Goal: Information Seeking & Learning: Learn about a topic

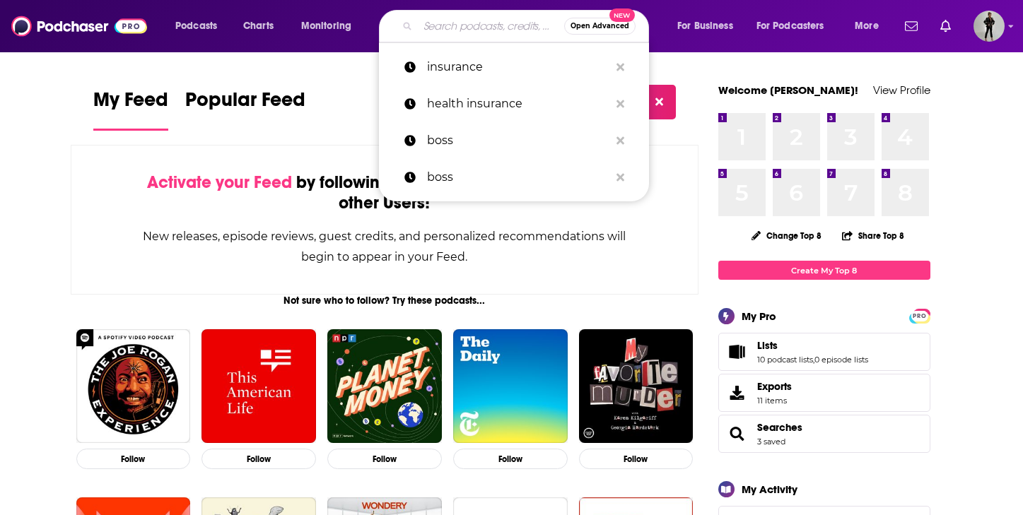
click at [472, 31] on input "Search podcasts, credits, & more..." at bounding box center [491, 26] width 146 height 23
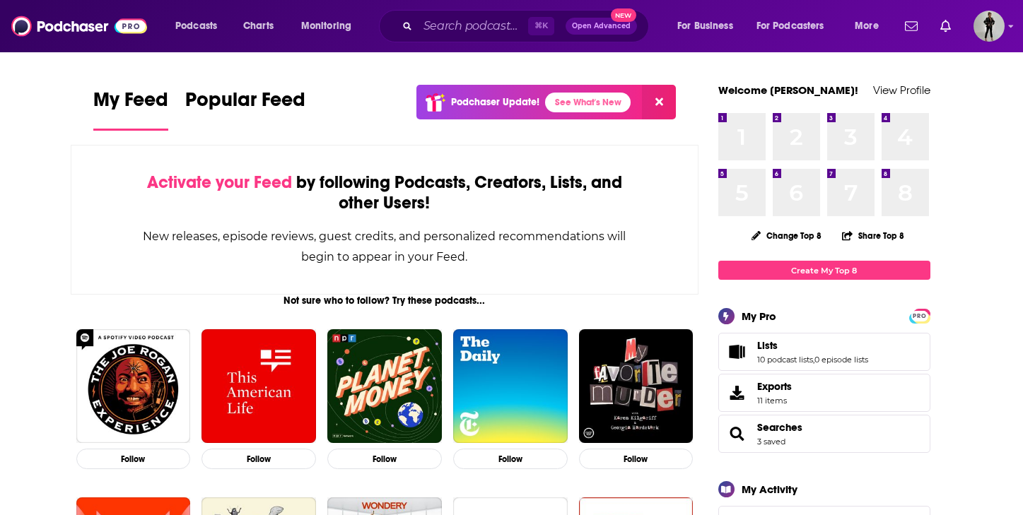
click at [661, 100] on icon at bounding box center [659, 102] width 8 height 8
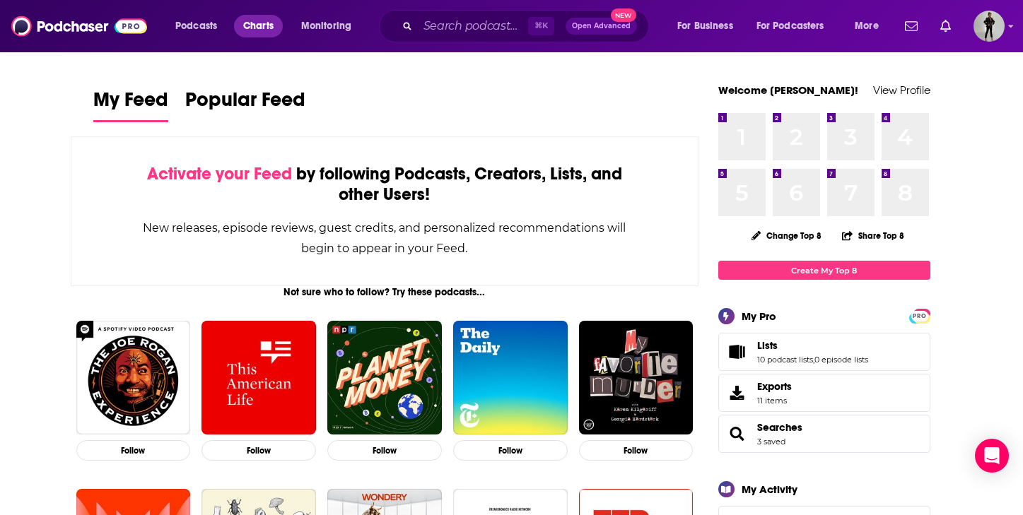
click at [254, 31] on span "Charts" at bounding box center [258, 26] width 30 height 20
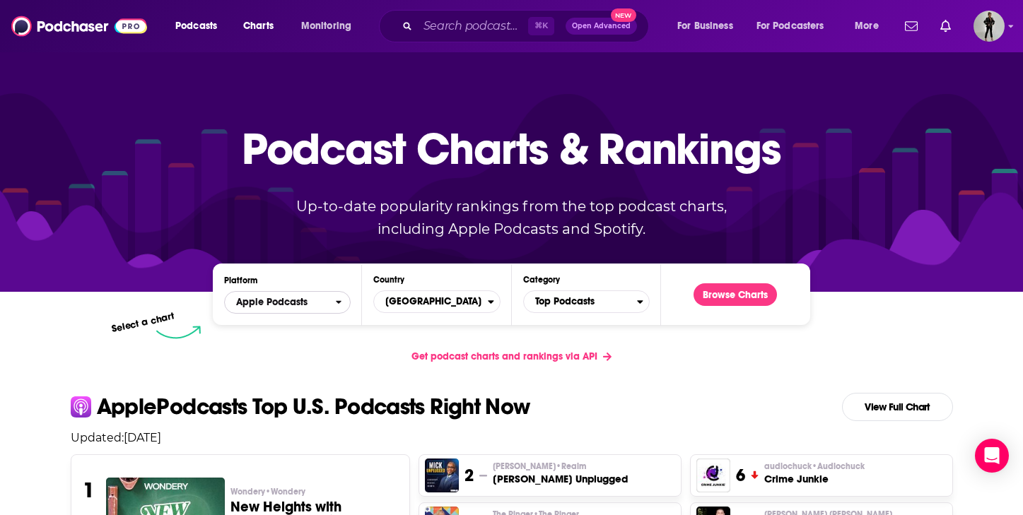
click at [337, 304] on icon "open menu" at bounding box center [339, 303] width 6 height 10
click at [337, 304] on icon "close menu" at bounding box center [339, 303] width 6 height 10
click at [630, 298] on span "Top Podcasts" at bounding box center [580, 302] width 113 height 24
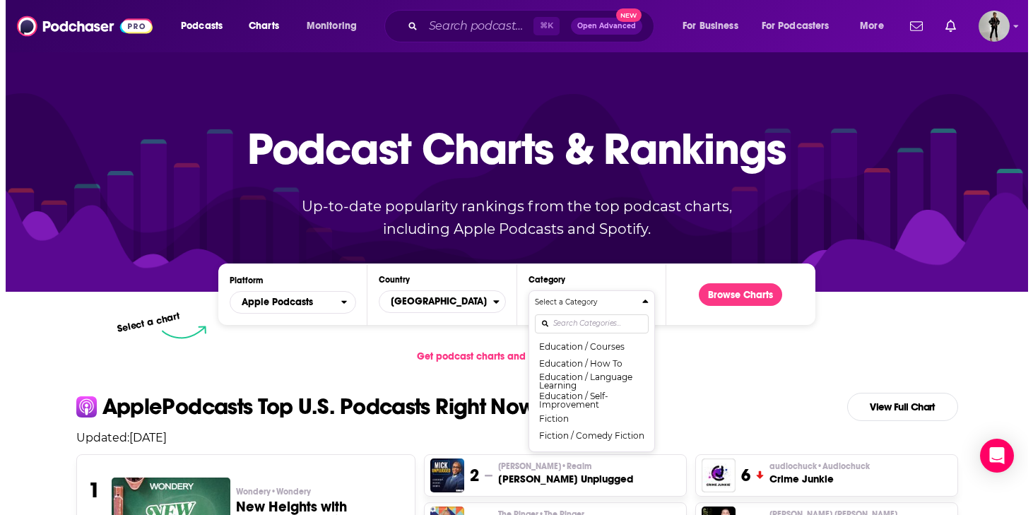
scroll to position [370, 0]
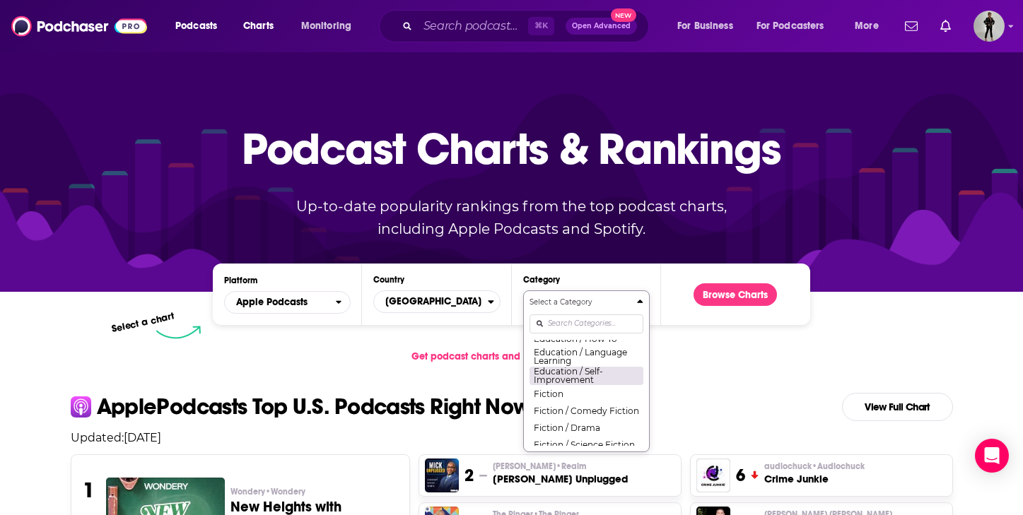
click at [578, 382] on button "Education / Self-Improvement" at bounding box center [586, 375] width 114 height 19
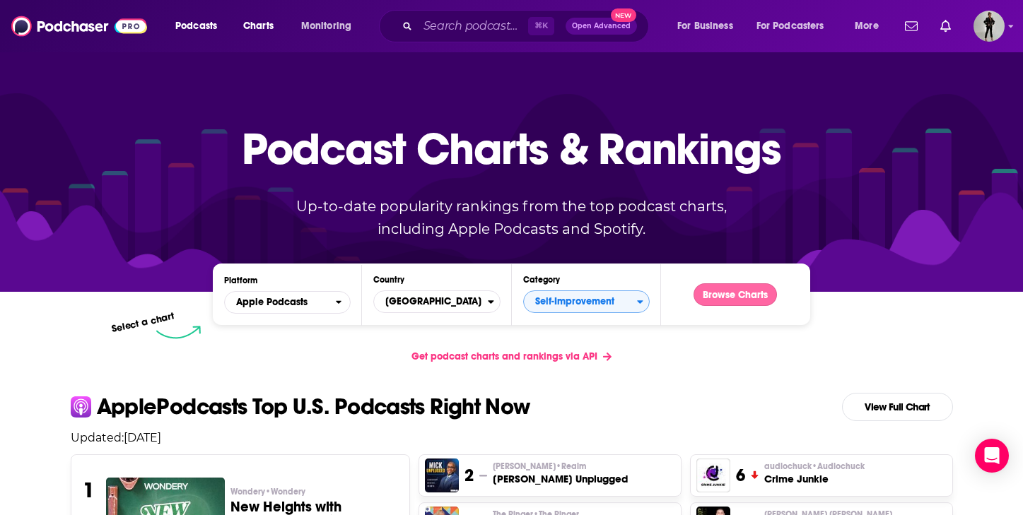
click at [729, 295] on button "Browse Charts" at bounding box center [734, 294] width 83 height 23
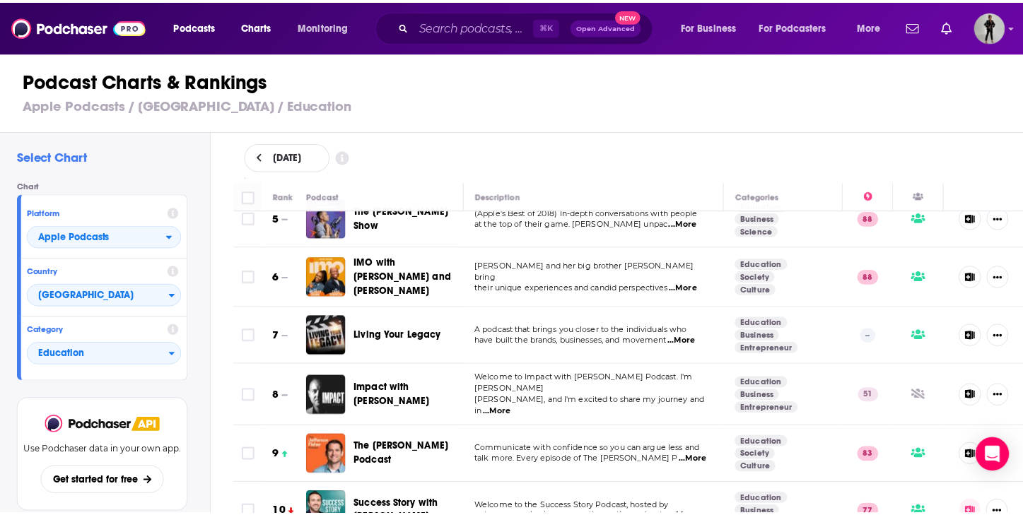
scroll to position [283, 0]
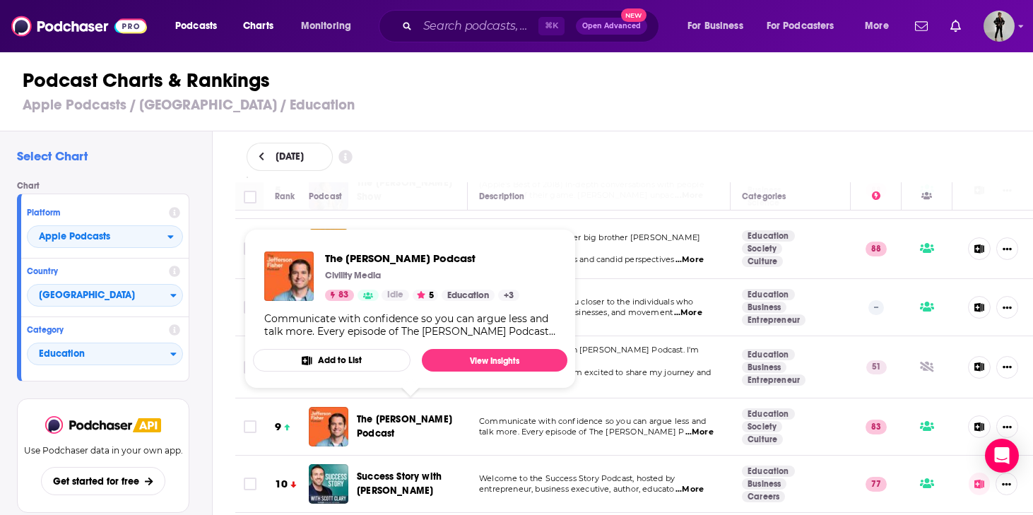
click at [374, 414] on span "The [PERSON_NAME] Podcast" at bounding box center [404, 427] width 95 height 26
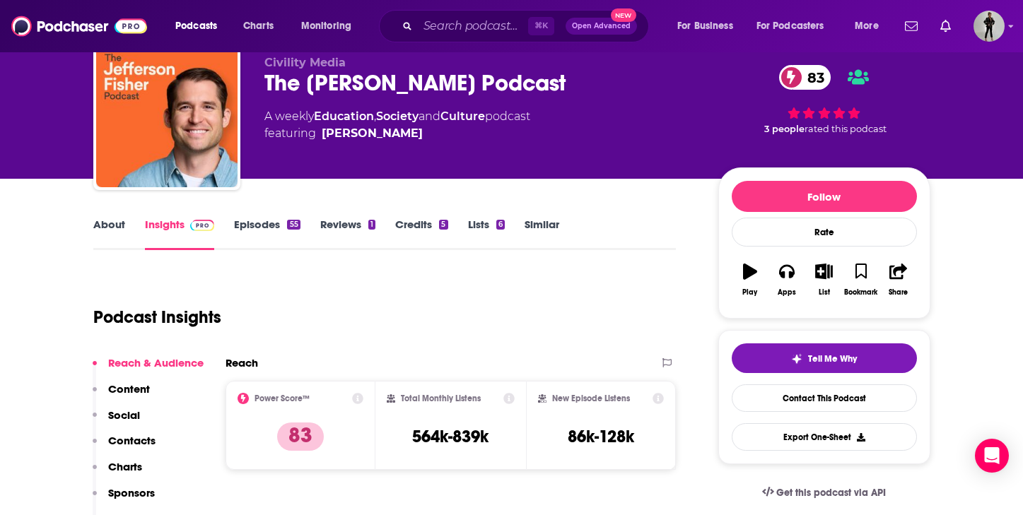
scroll to position [57, 0]
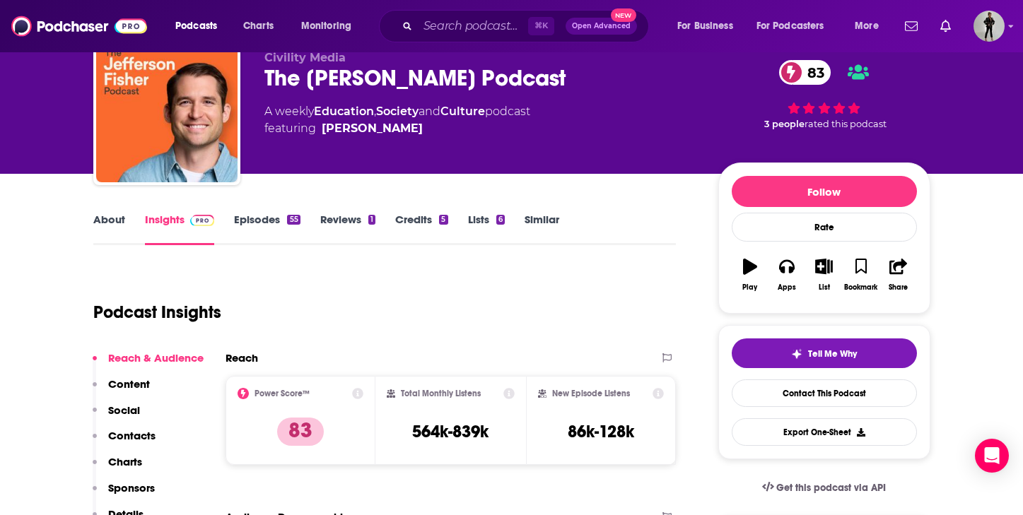
click at [264, 221] on link "Episodes 55" at bounding box center [267, 229] width 66 height 33
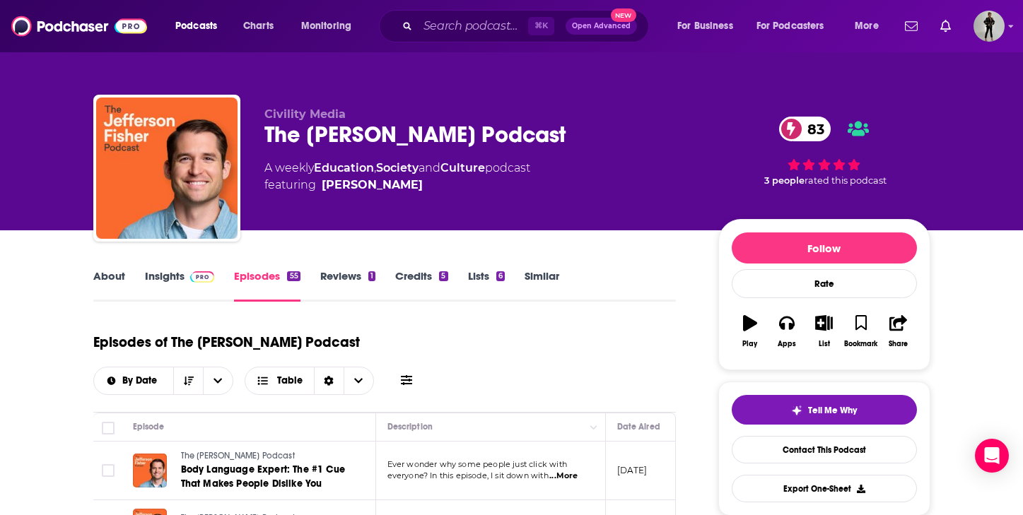
click at [113, 283] on link "About" at bounding box center [109, 285] width 32 height 33
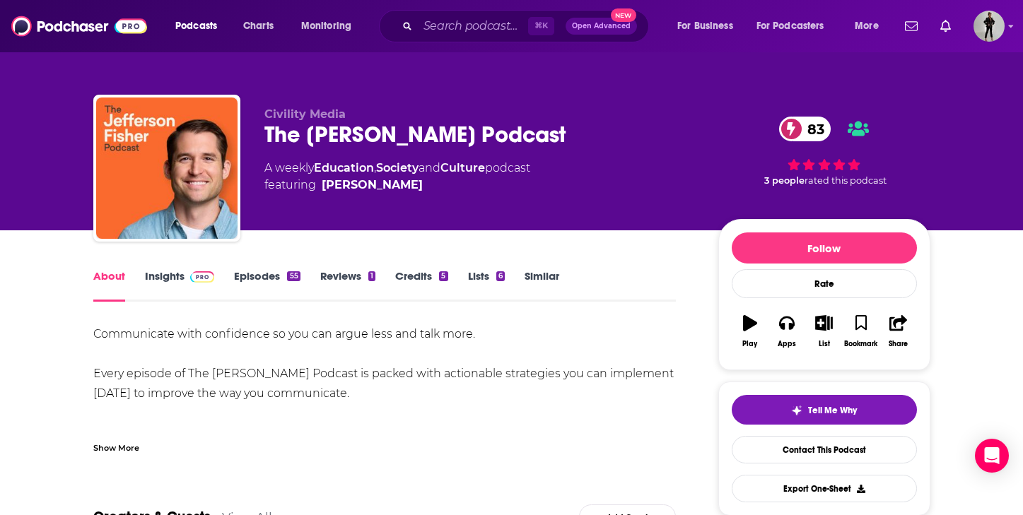
click at [285, 277] on link "Episodes 55" at bounding box center [267, 285] width 66 height 33
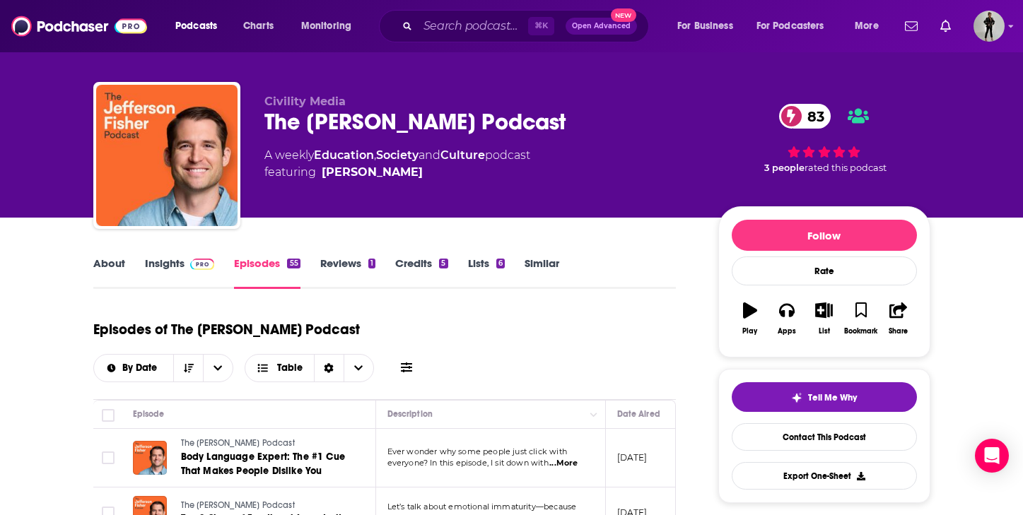
scroll to position [298, 0]
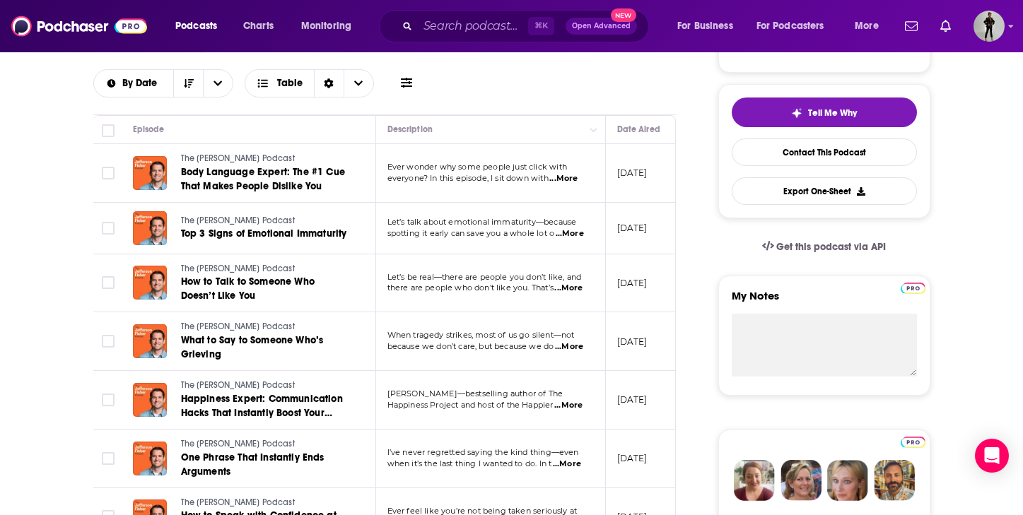
click at [580, 287] on span "...More" at bounding box center [568, 288] width 28 height 11
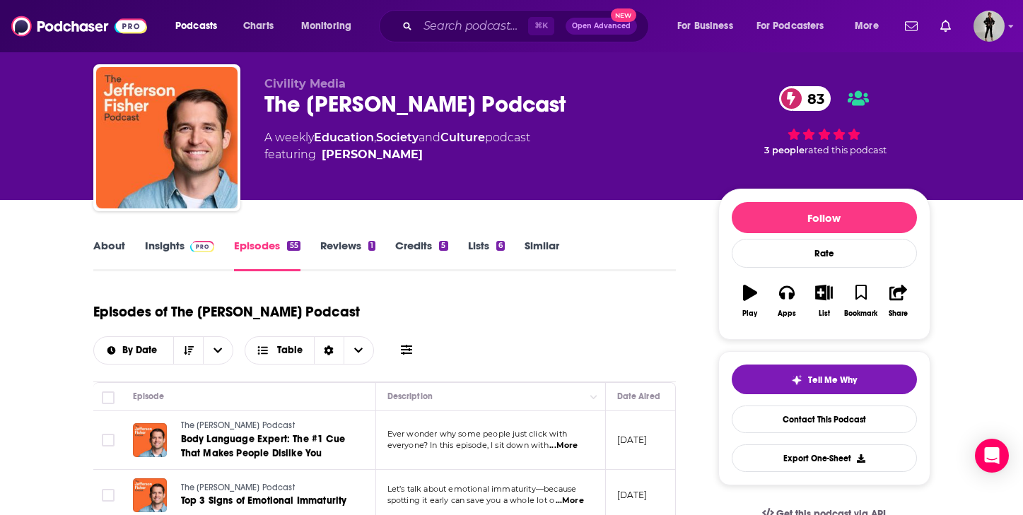
scroll to position [23, 0]
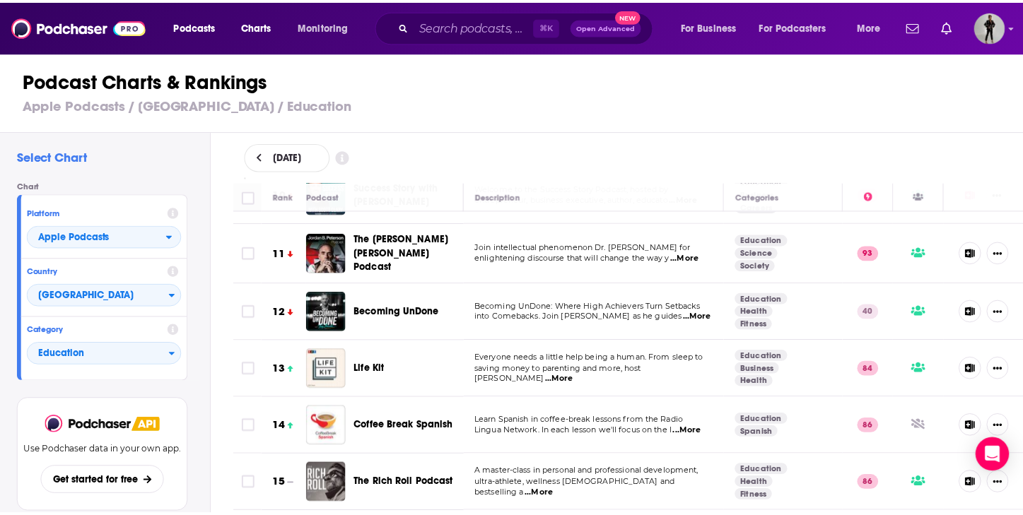
scroll to position [586, 0]
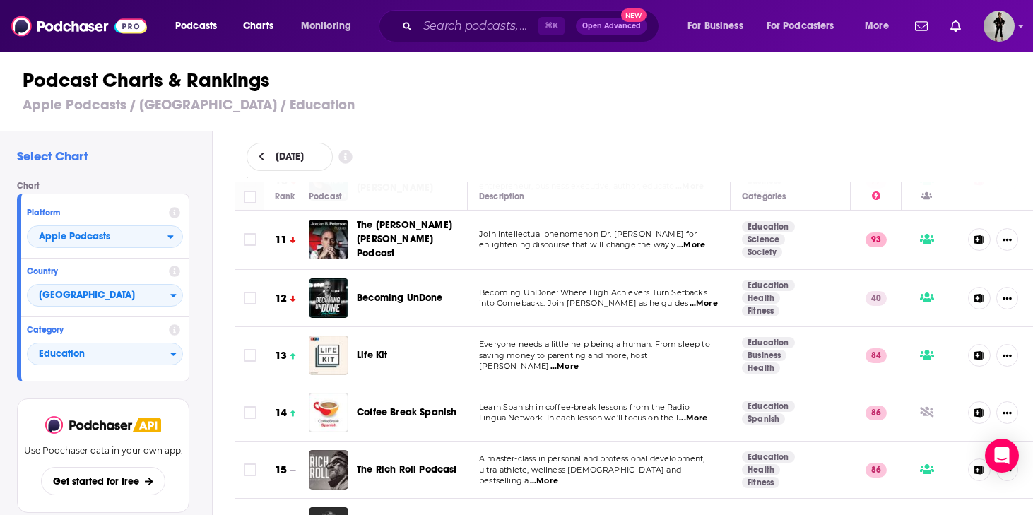
click at [103, 390] on div "Select Chart Chart Platform Apple Podcasts Country [GEOGRAPHIC_DATA] Category E…" at bounding box center [106, 363] width 212 height 465
drag, startPoint x: 201, startPoint y: 358, endPoint x: 191, endPoint y: 445, distance: 88.3
click at [191, 445] on div "Select Chart Chart Platform Apple Podcasts Country [GEOGRAPHIC_DATA] Category E…" at bounding box center [106, 363] width 212 height 465
click at [171, 392] on div "Select Chart Chart Platform Apple Podcasts Country [GEOGRAPHIC_DATA] Category E…" at bounding box center [106, 363] width 212 height 465
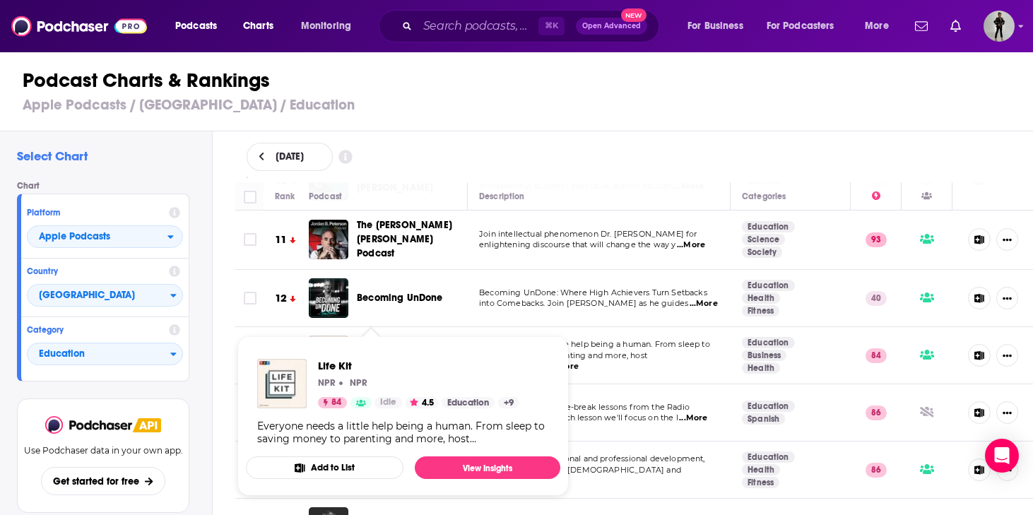
click at [376, 339] on span "Life Kit NPR NPR 84 Idle 4.5 Education + 9 Everyone needs a little help being a…" at bounding box center [403, 416] width 315 height 160
click at [340, 367] on span "Life Kit" at bounding box center [418, 365] width 201 height 13
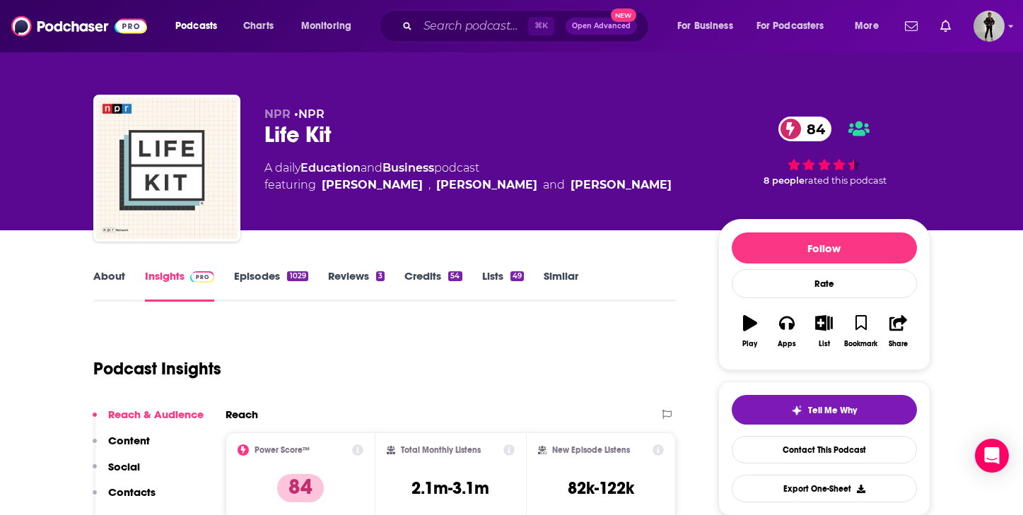
click at [110, 276] on link "About" at bounding box center [109, 285] width 32 height 33
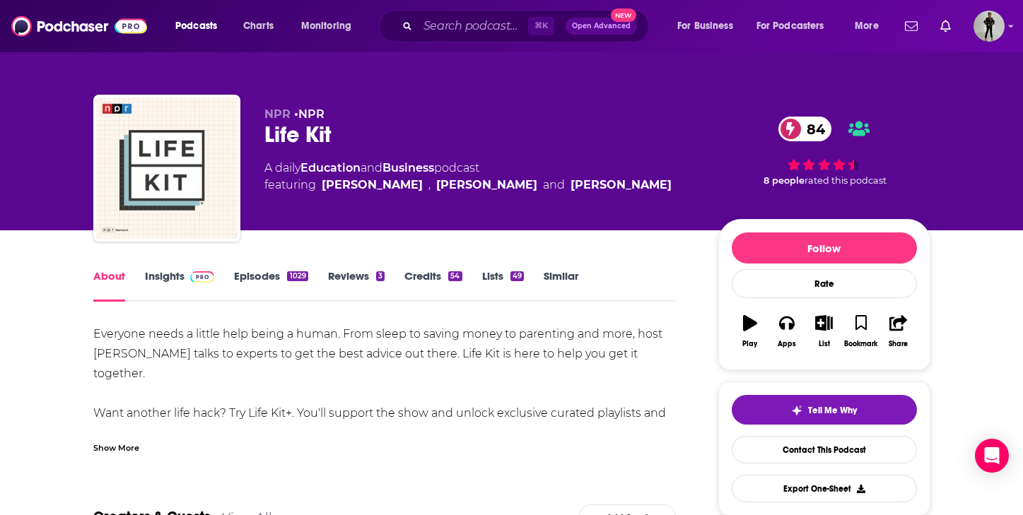
click at [119, 450] on div "Show More" at bounding box center [116, 446] width 46 height 13
click at [293, 278] on div "1029" at bounding box center [297, 276] width 21 height 10
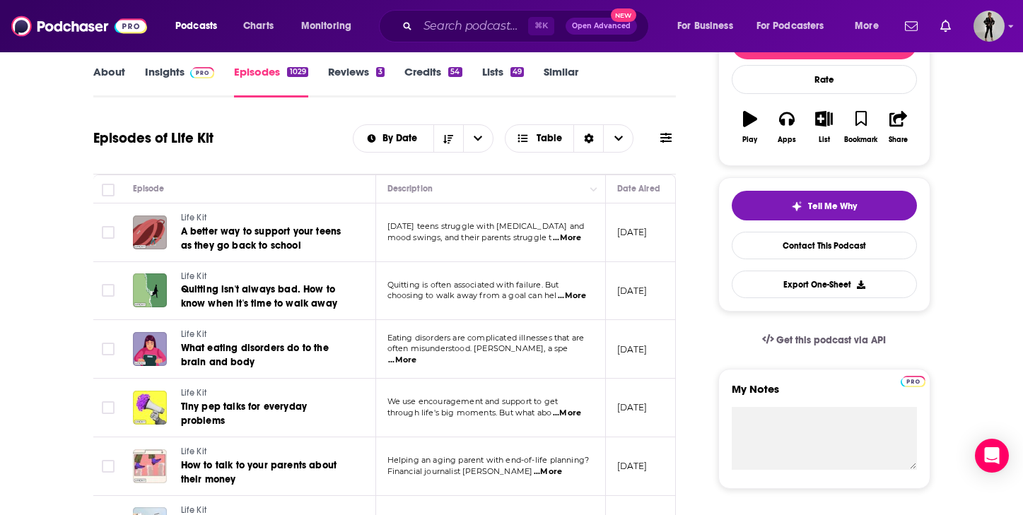
scroll to position [121, 0]
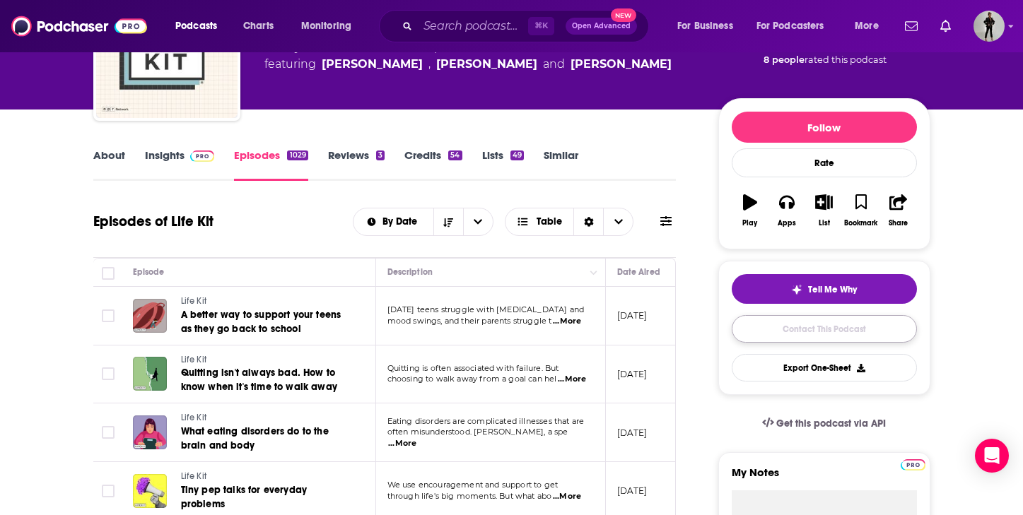
click at [805, 329] on link "Contact This Podcast" at bounding box center [824, 329] width 185 height 28
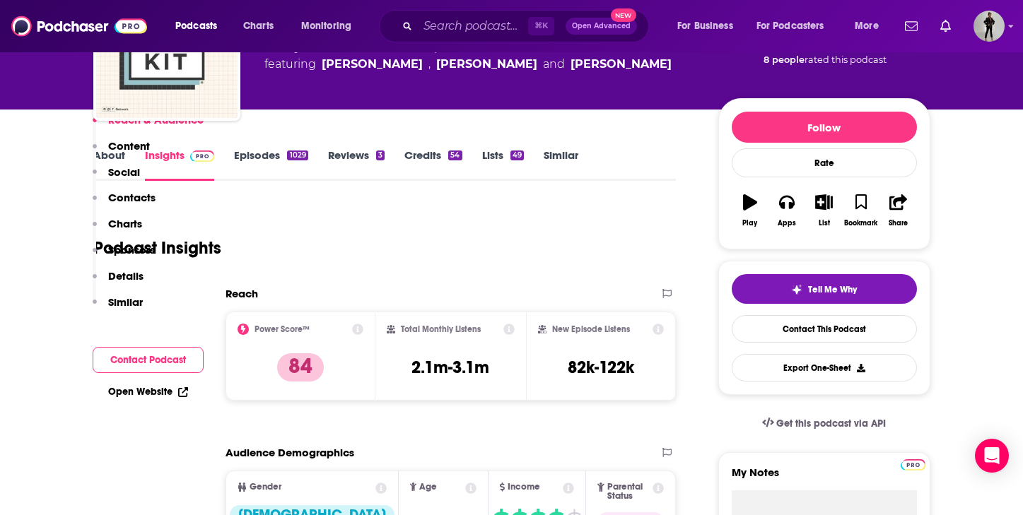
scroll to position [1381, 0]
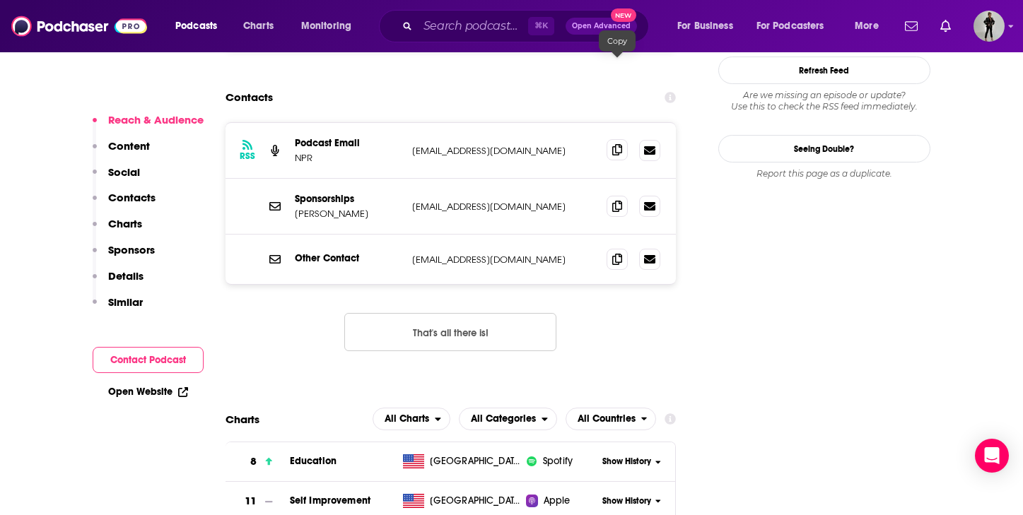
click at [616, 144] on icon at bounding box center [617, 149] width 10 height 11
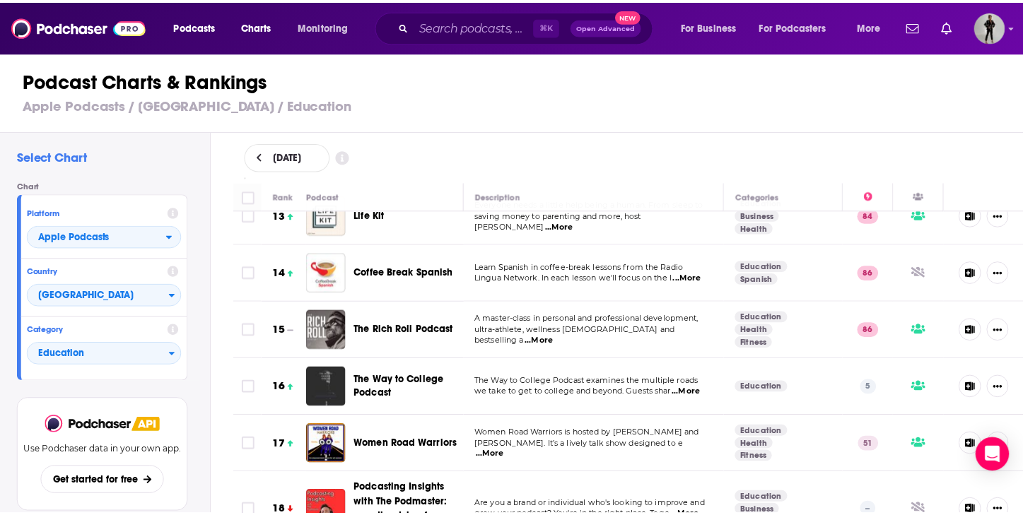
scroll to position [739, 0]
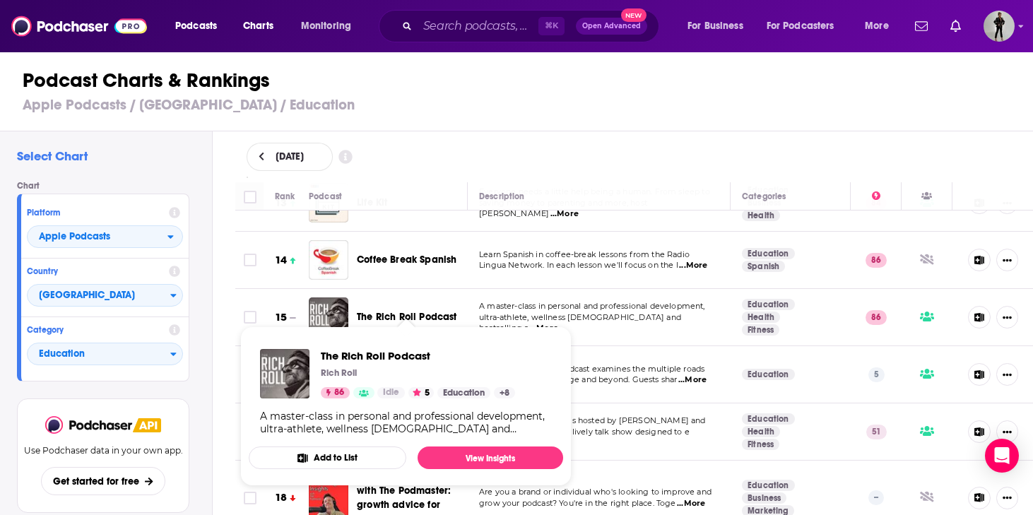
click at [384, 311] on span "The Rich Roll Podcast" at bounding box center [407, 317] width 100 height 12
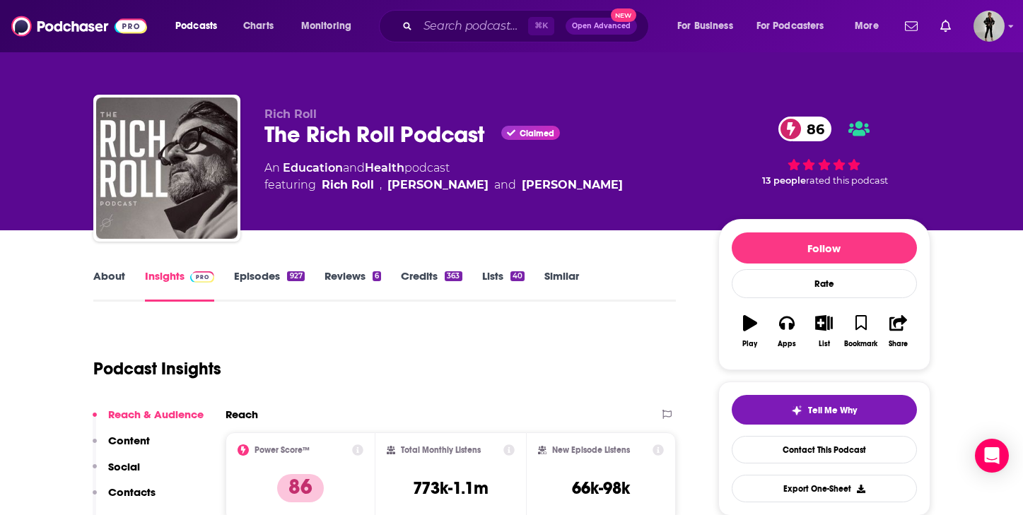
click at [121, 276] on link "About" at bounding box center [109, 285] width 32 height 33
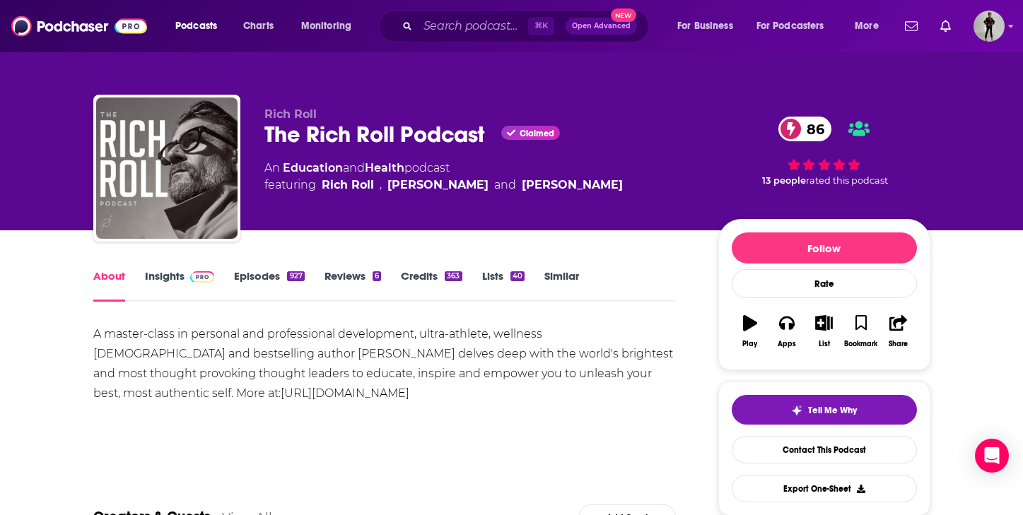
click at [269, 280] on link "Episodes 927" at bounding box center [269, 285] width 70 height 33
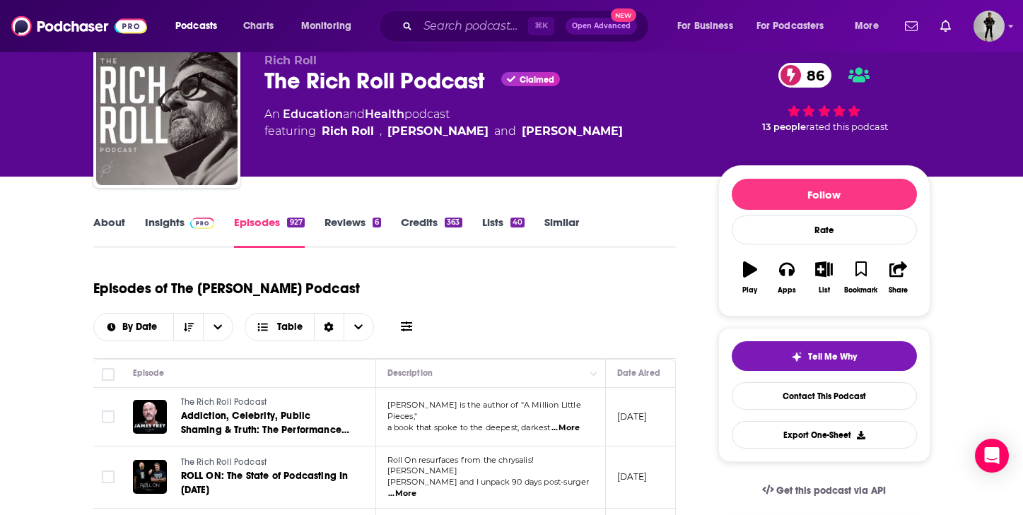
scroll to position [62, 0]
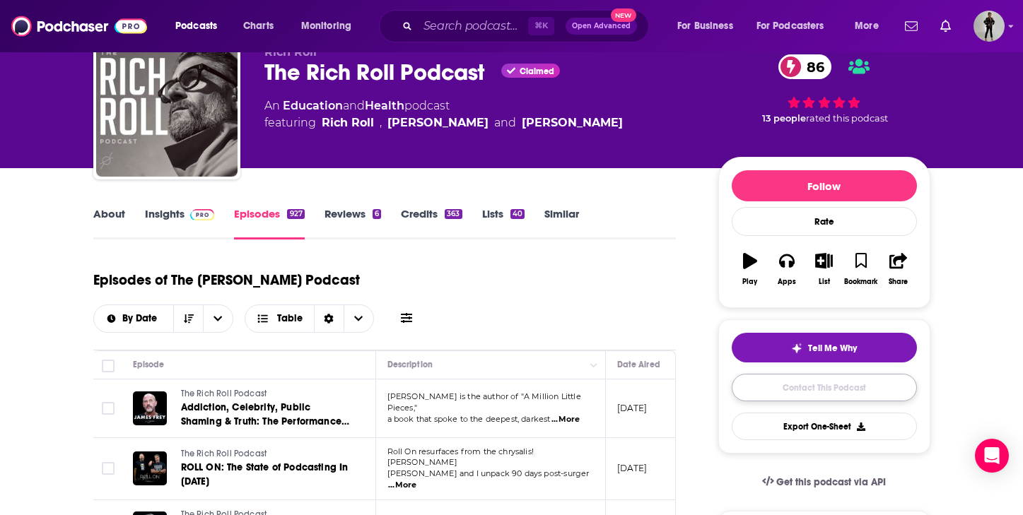
click at [797, 393] on link "Contact This Podcast" at bounding box center [824, 388] width 185 height 28
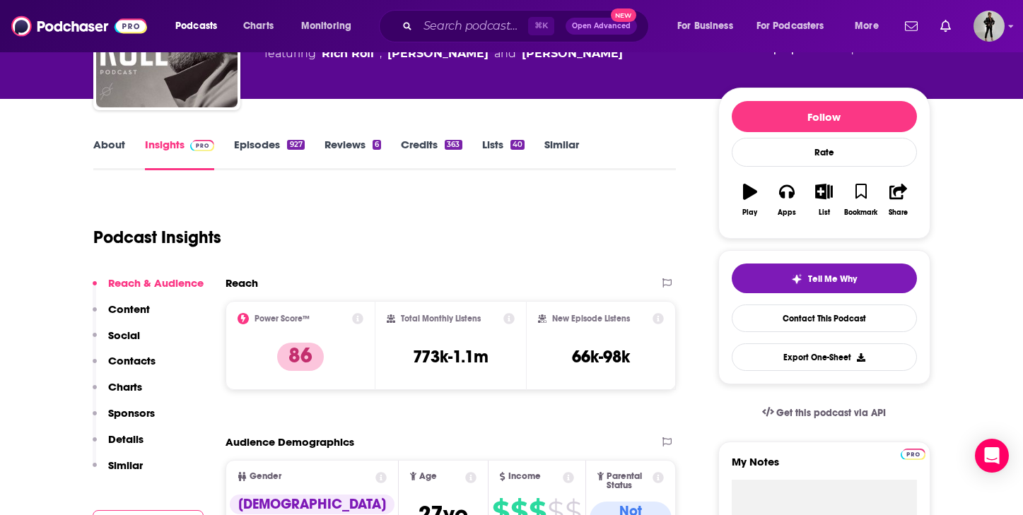
scroll to position [103, 0]
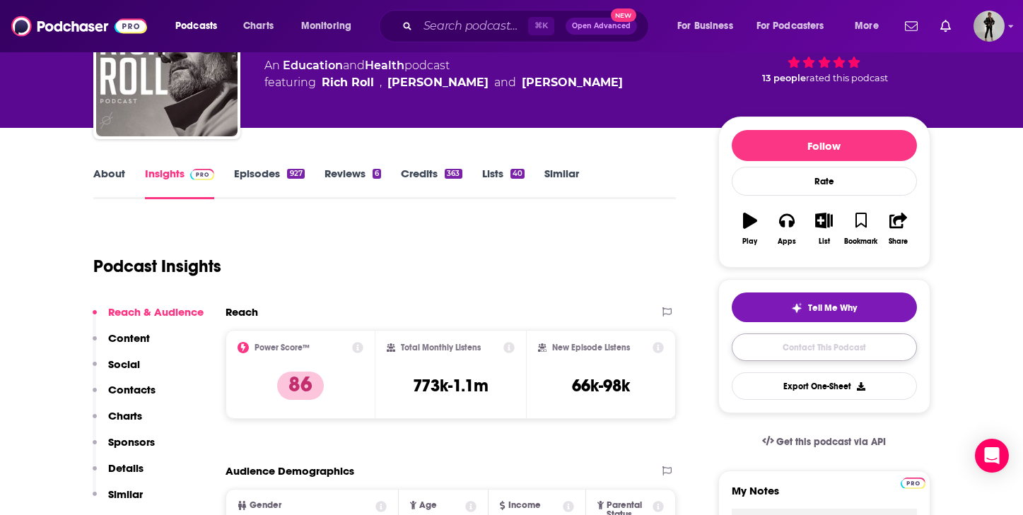
click at [766, 355] on link "Contact This Podcast" at bounding box center [824, 348] width 185 height 28
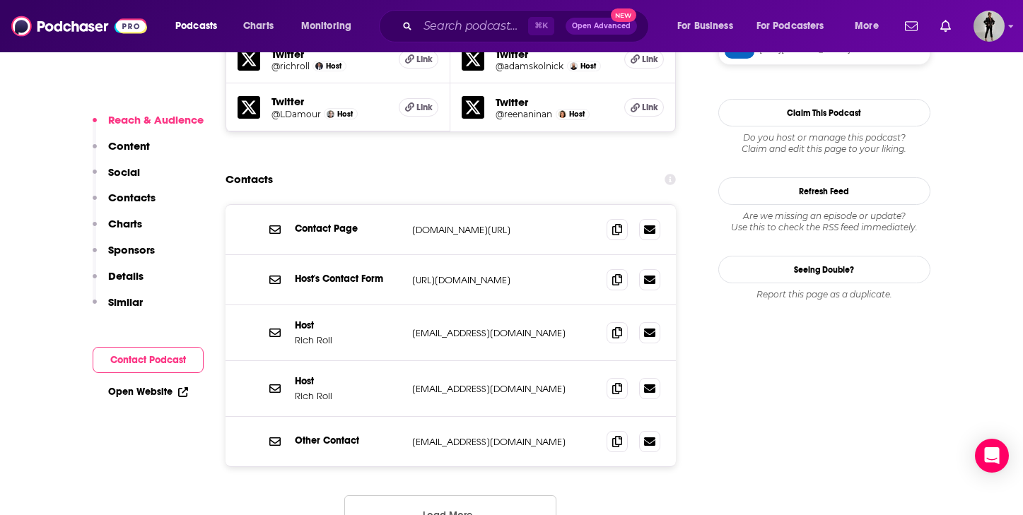
scroll to position [1418, 0]
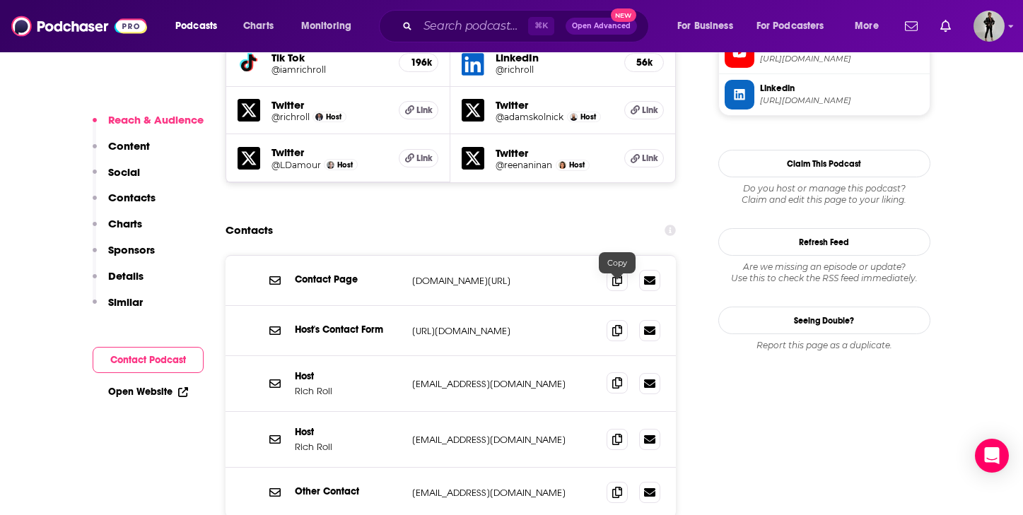
click at [615, 377] on icon at bounding box center [617, 382] width 10 height 11
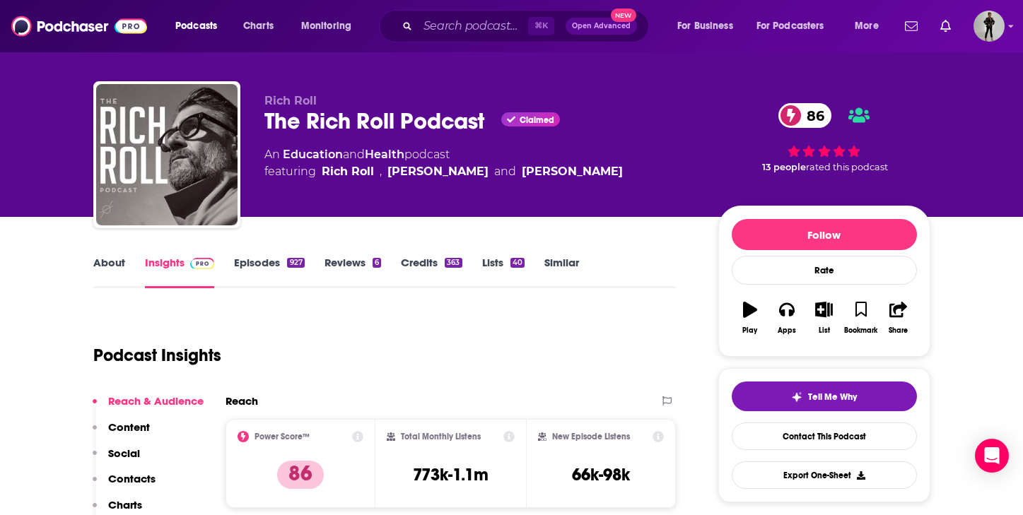
scroll to position [0, 0]
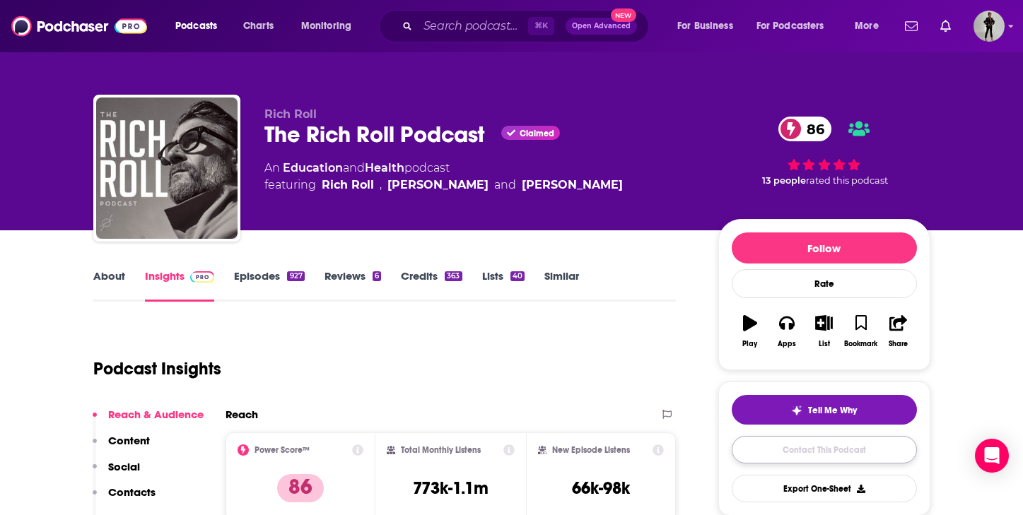
click at [761, 457] on link "Contact This Podcast" at bounding box center [824, 450] width 185 height 28
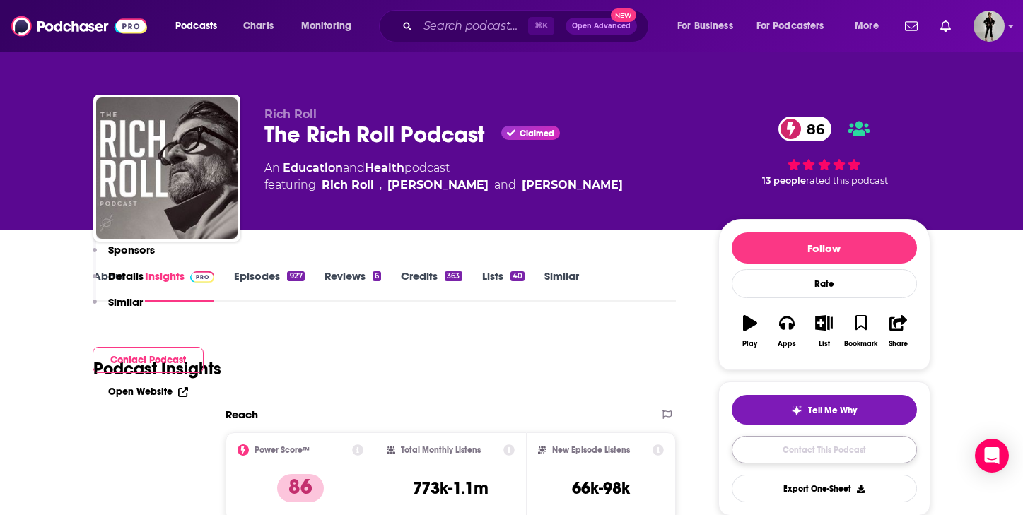
scroll to position [1540, 0]
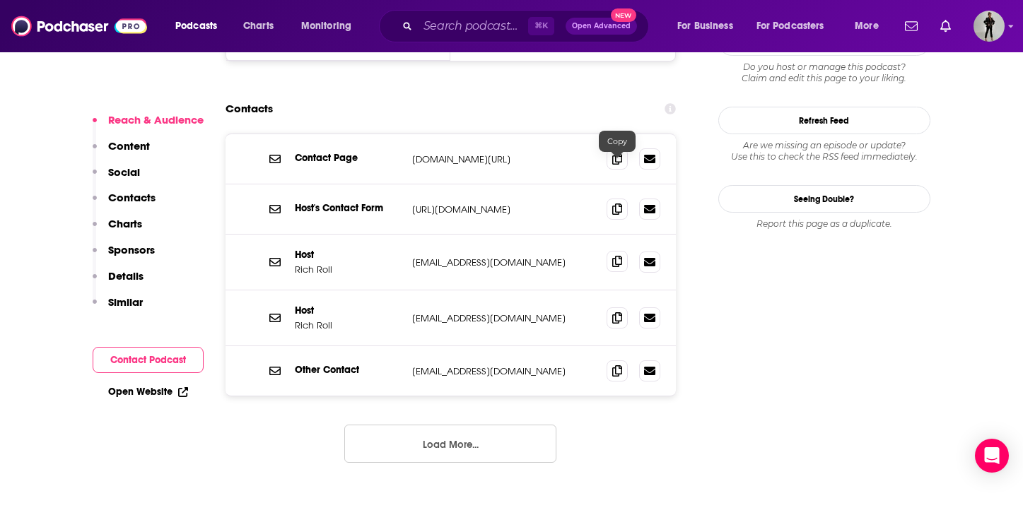
click at [615, 256] on icon at bounding box center [617, 261] width 10 height 11
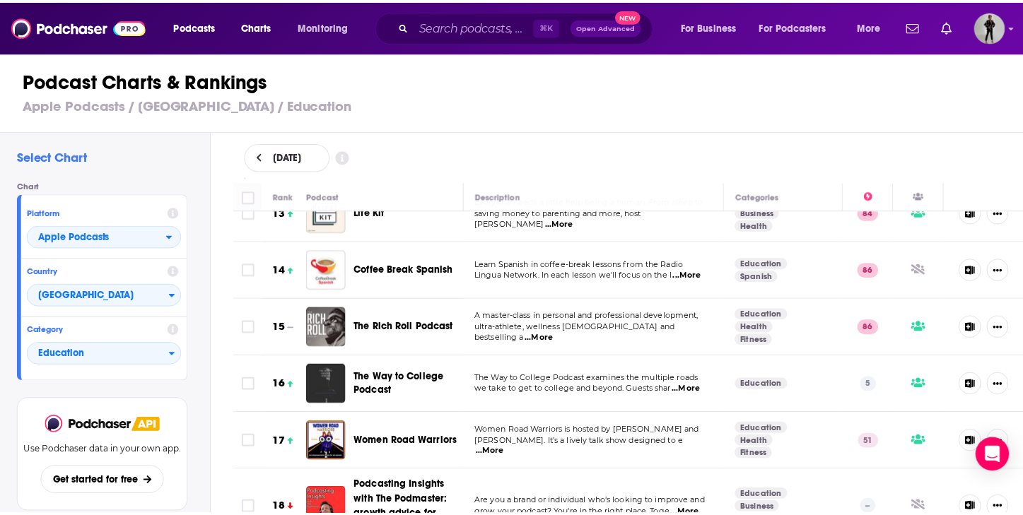
scroll to position [742, 0]
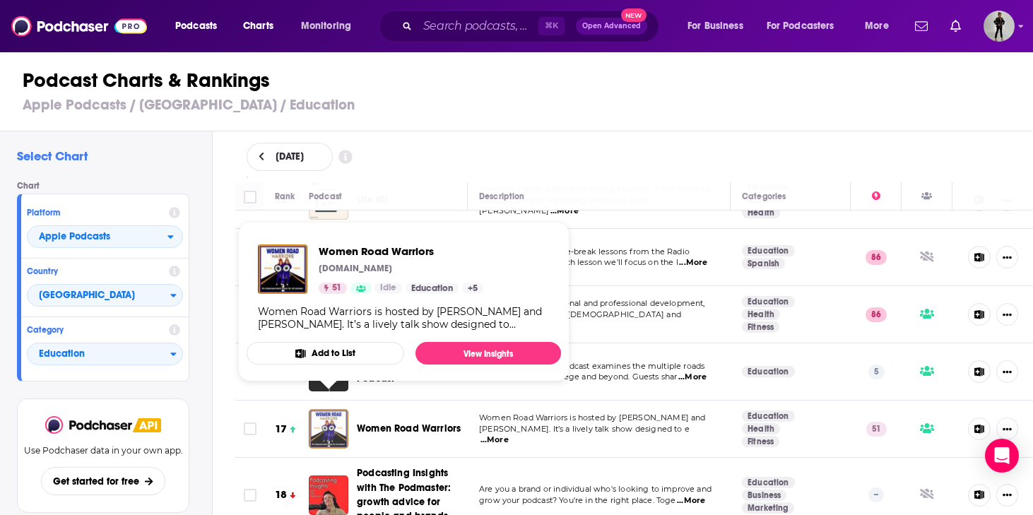
click at [334, 418] on img "Women Road Warriors" at bounding box center [329, 429] width 40 height 40
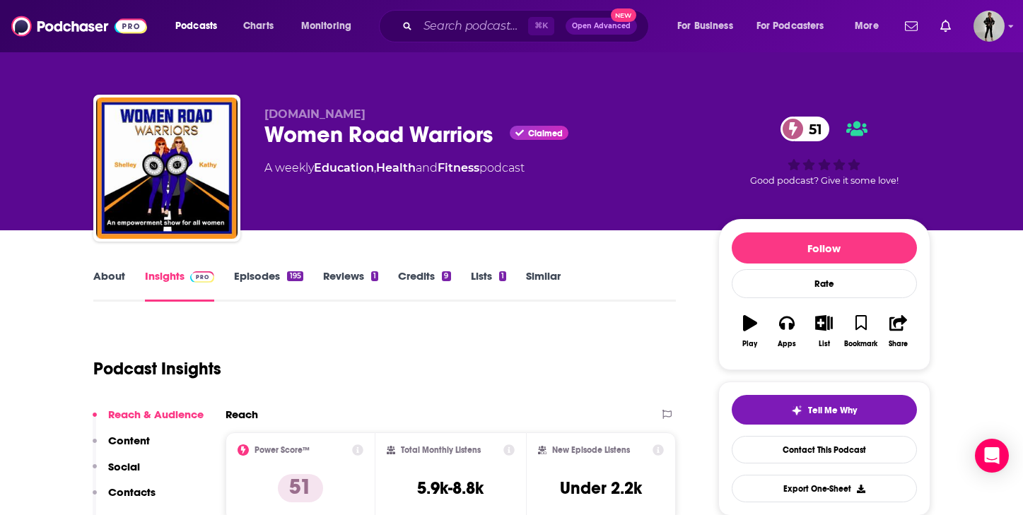
click at [107, 274] on link "About" at bounding box center [109, 285] width 32 height 33
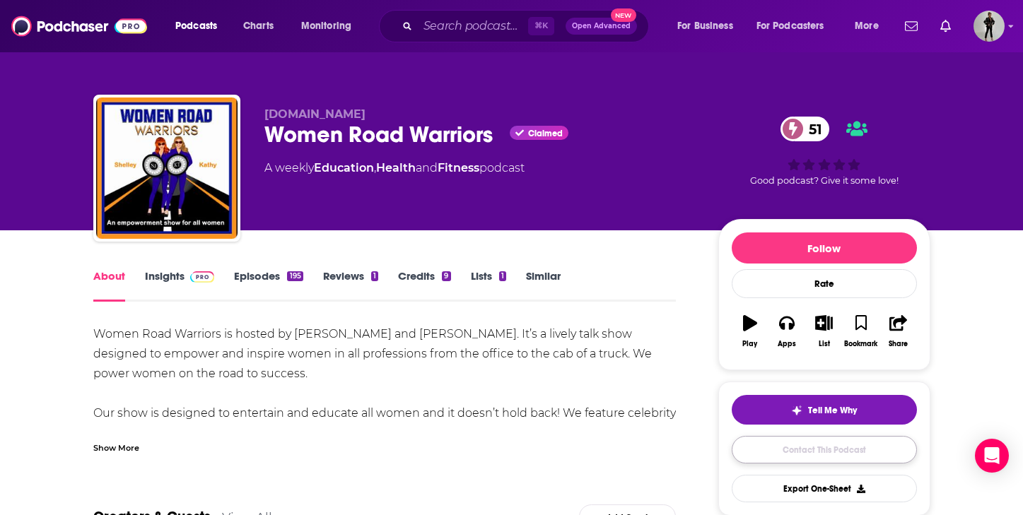
click at [770, 451] on link "Contact This Podcast" at bounding box center [824, 450] width 185 height 28
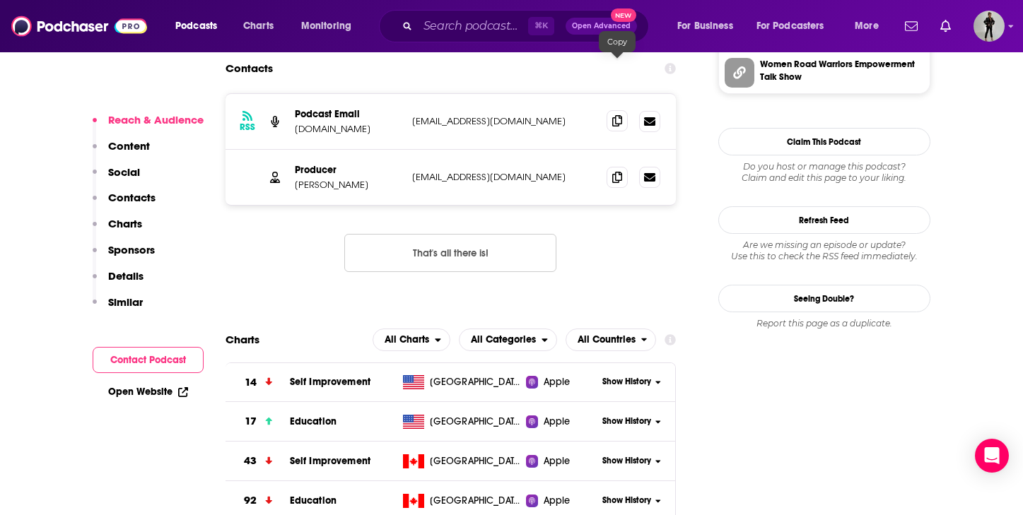
click at [616, 115] on icon at bounding box center [617, 120] width 10 height 11
click at [614, 115] on icon at bounding box center [617, 120] width 10 height 11
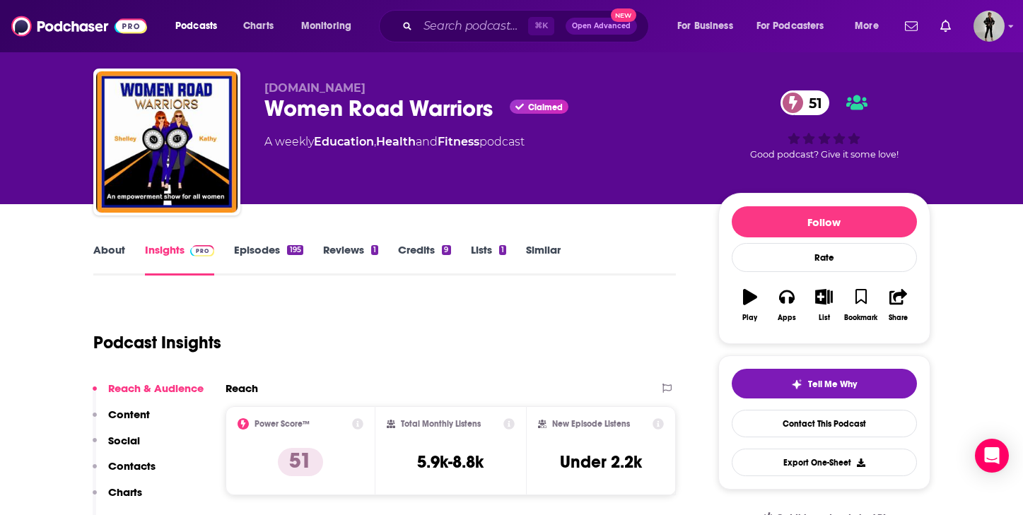
scroll to position [52, 0]
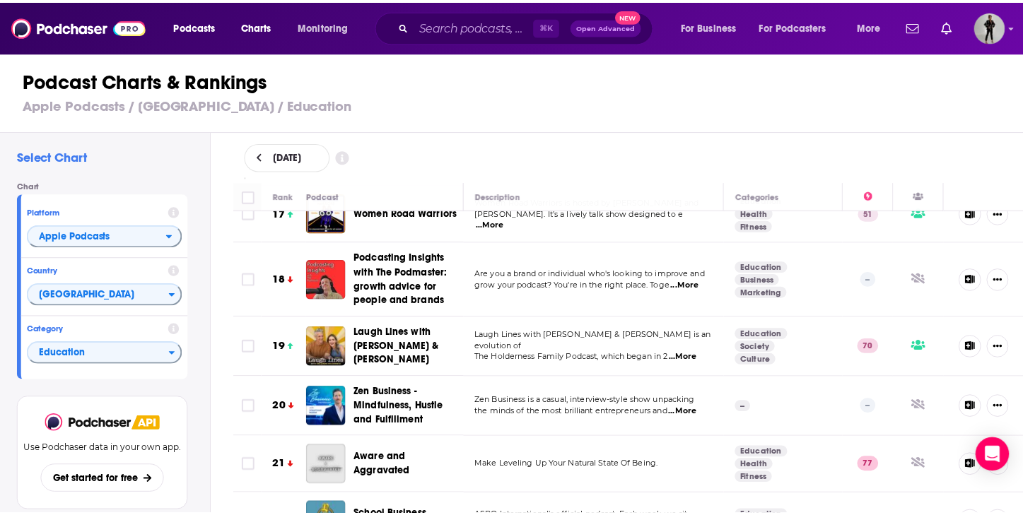
scroll to position [970, 0]
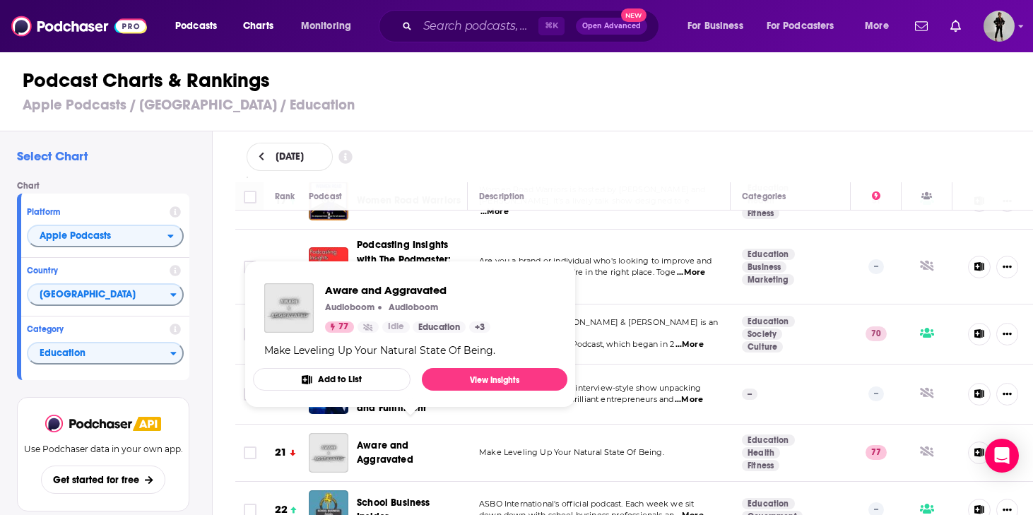
click at [375, 440] on span "Aware and Aggravated" at bounding box center [385, 453] width 57 height 26
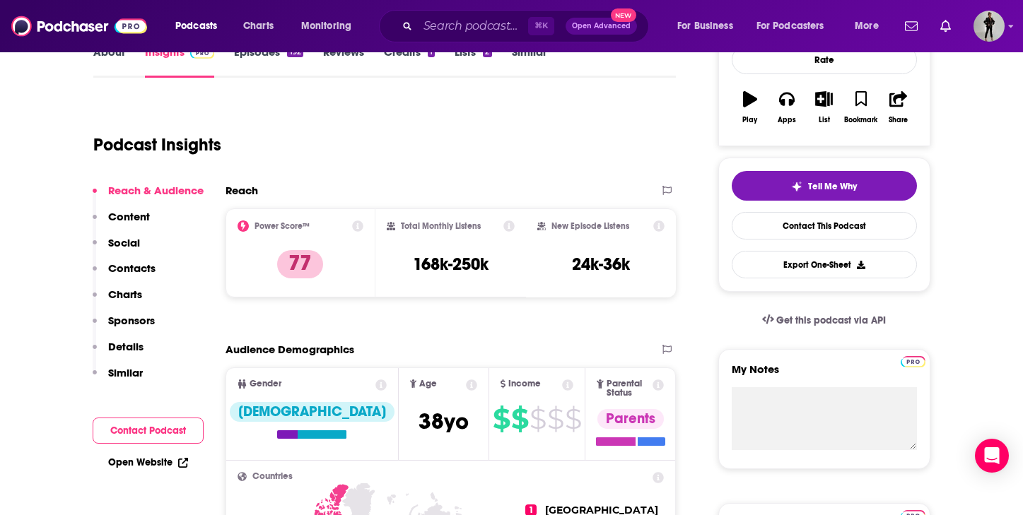
scroll to position [47, 0]
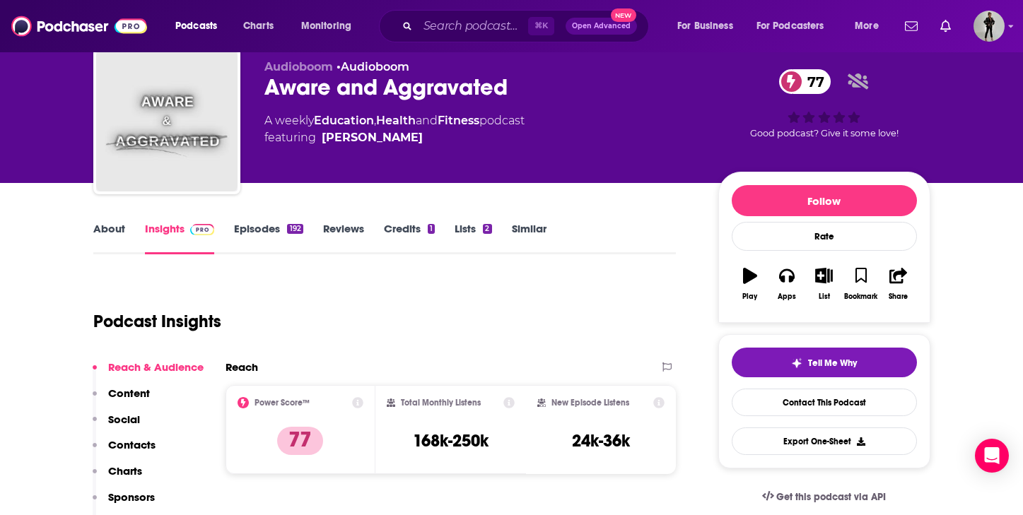
click at [120, 230] on link "About" at bounding box center [109, 238] width 32 height 33
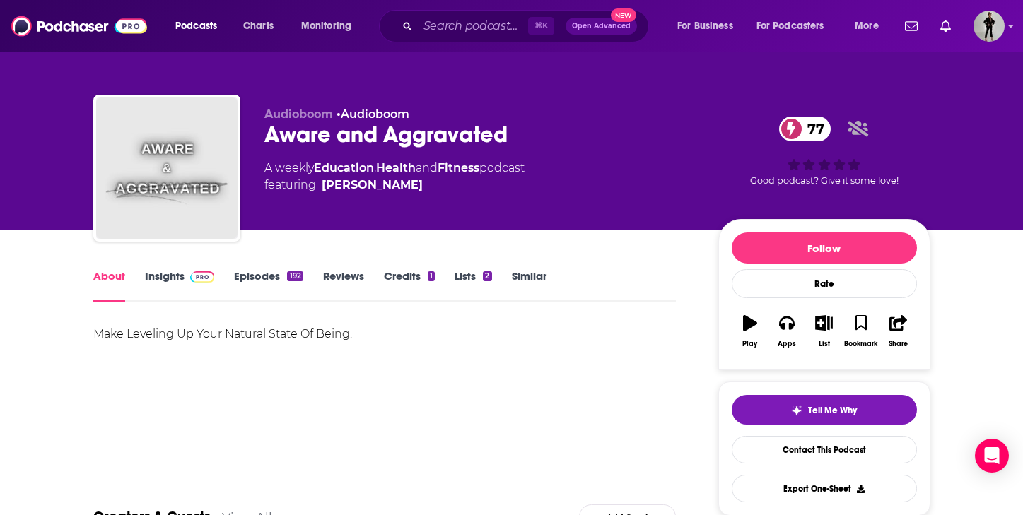
click at [268, 276] on link "Episodes 192" at bounding box center [268, 285] width 69 height 33
